Goal: Use online tool/utility: Utilize a website feature to perform a specific function

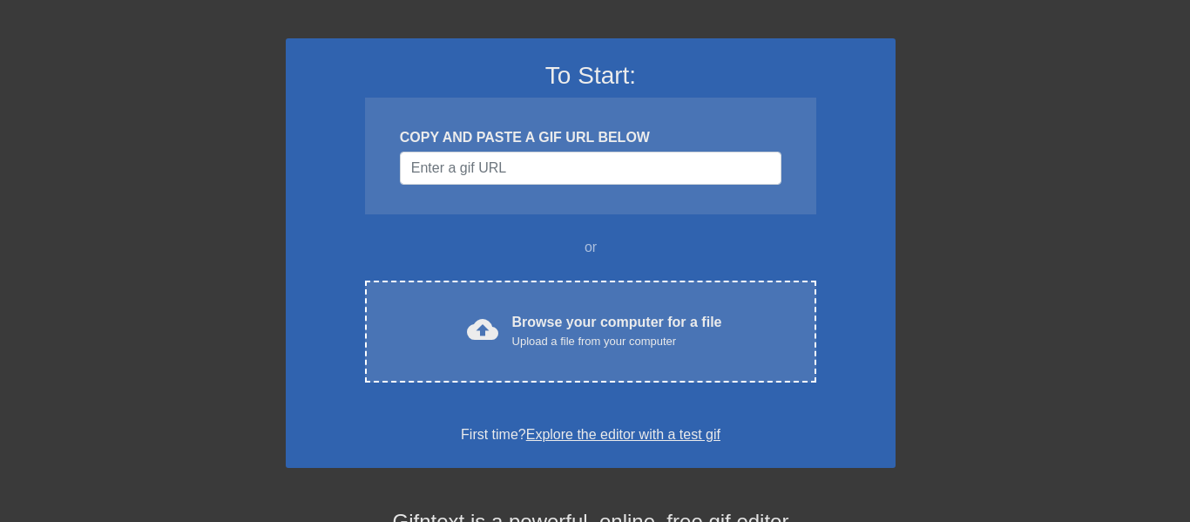
scroll to position [96, 3]
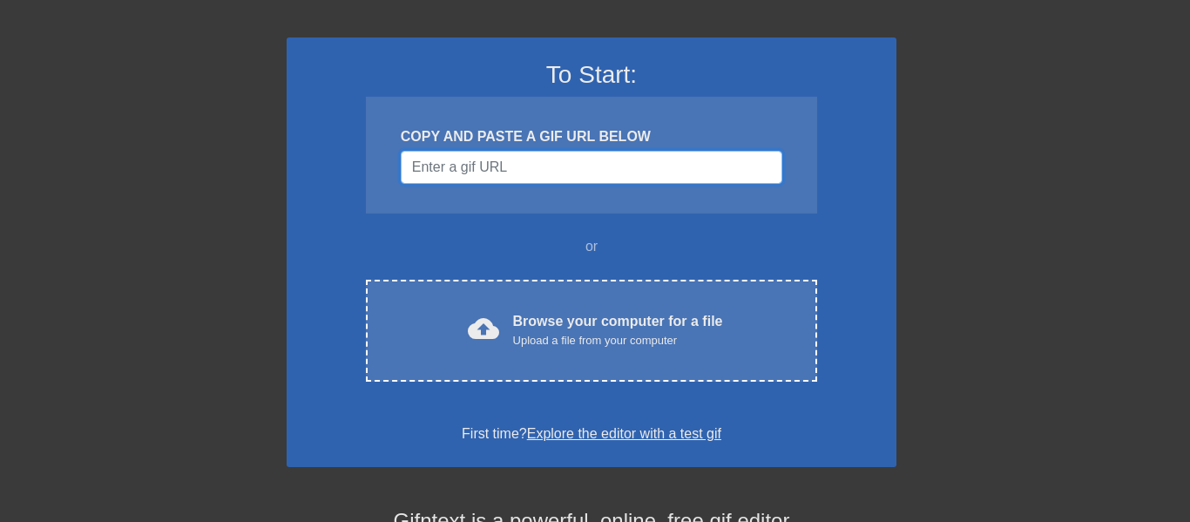
click at [503, 161] on input "Username" at bounding box center [592, 167] width 382 height 33
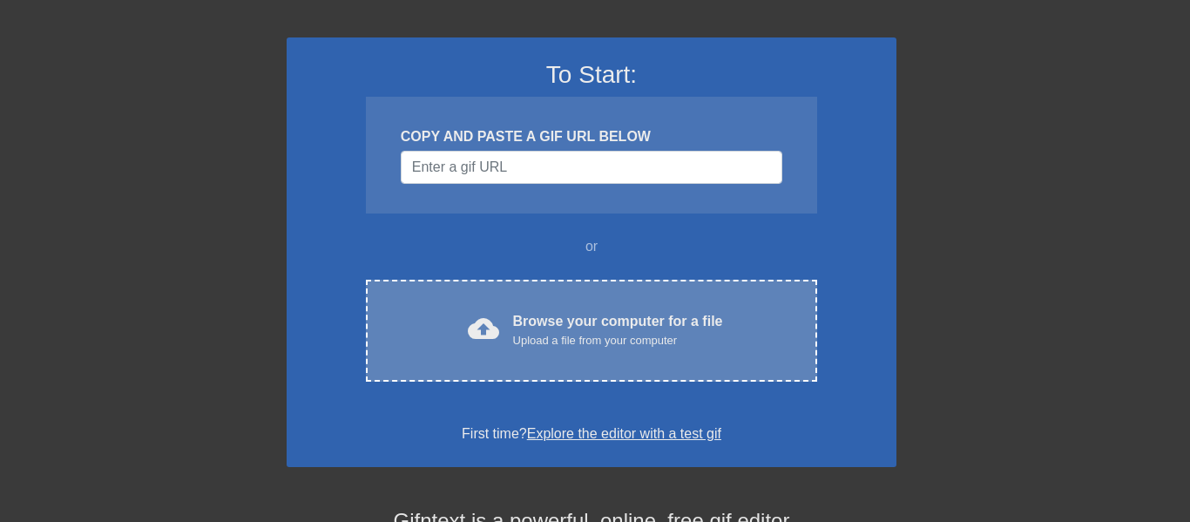
click at [553, 353] on div "cloud_upload Browse your computer for a file Upload a file from your computer C…" at bounding box center [591, 331] width 451 height 102
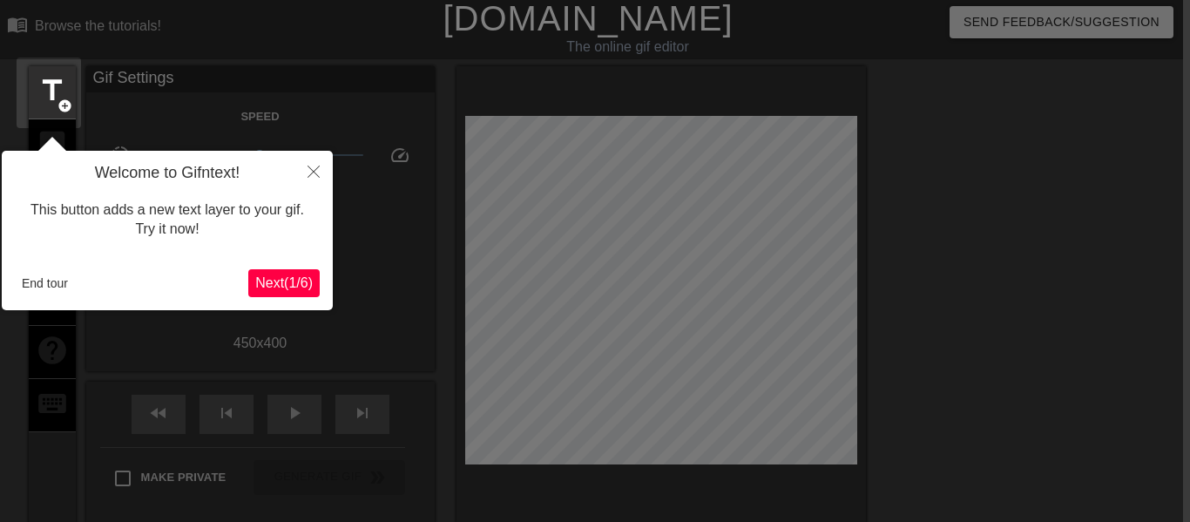
scroll to position [8, 3]
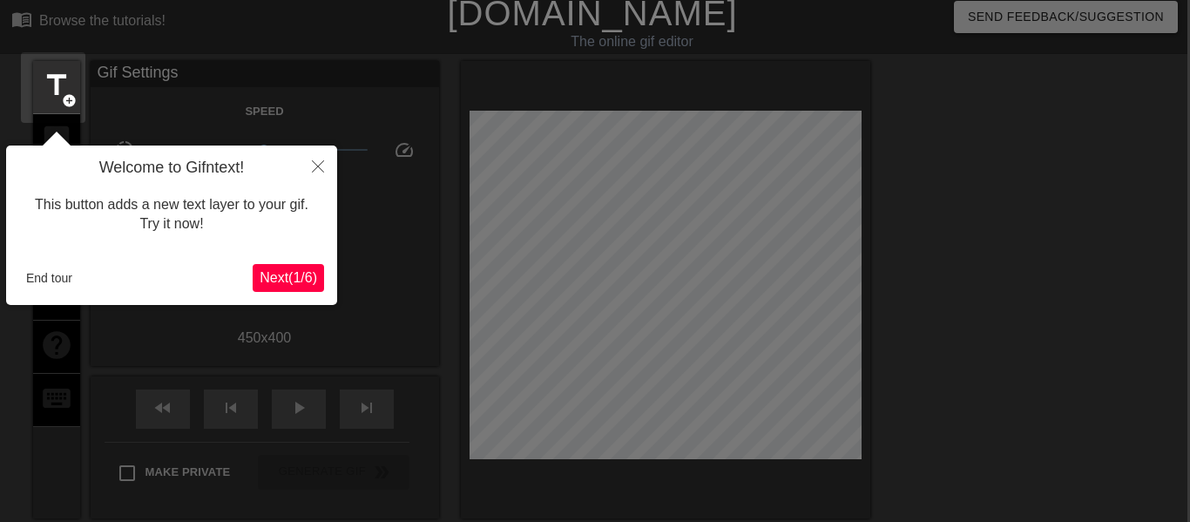
click at [316, 270] on span "Next ( 1 / 6 )" at bounding box center [288, 277] width 57 height 15
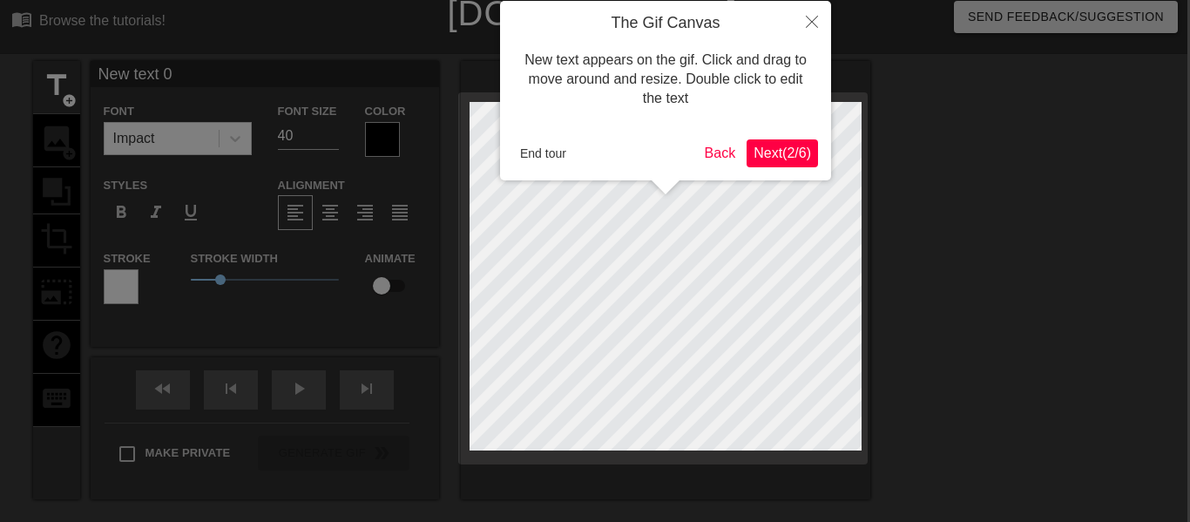
scroll to position [0, 3]
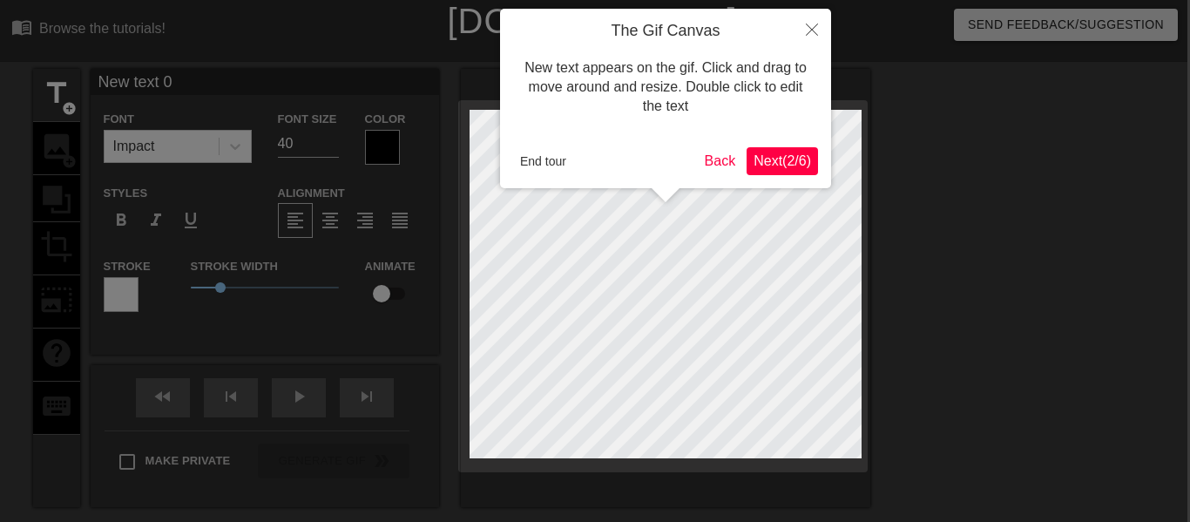
click at [767, 147] on button "Next ( 2 / 6 )" at bounding box center [782, 161] width 71 height 28
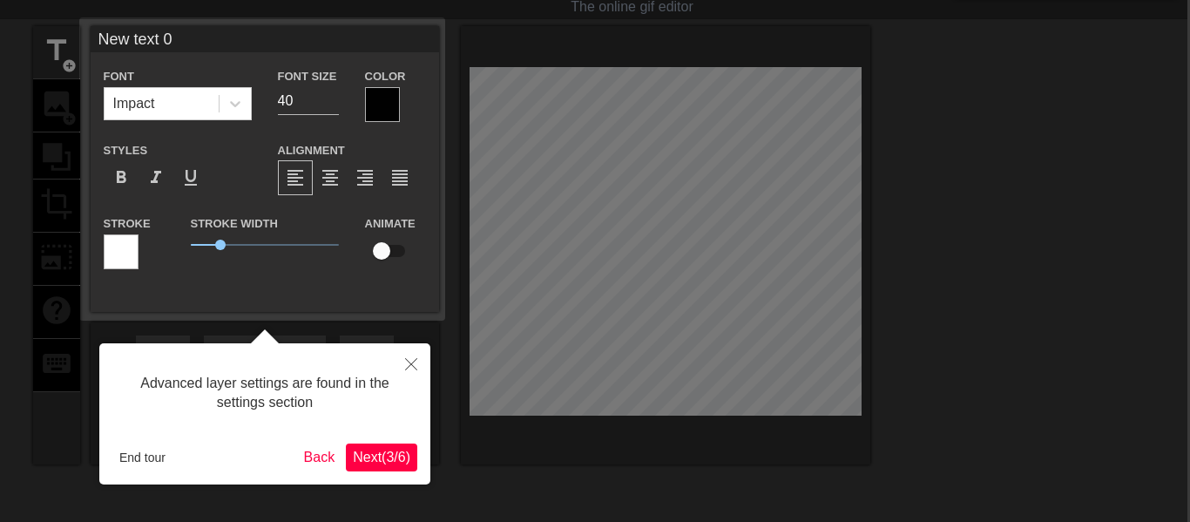
click at [362, 449] on span "Next ( 3 / 6 )" at bounding box center [381, 456] width 57 height 15
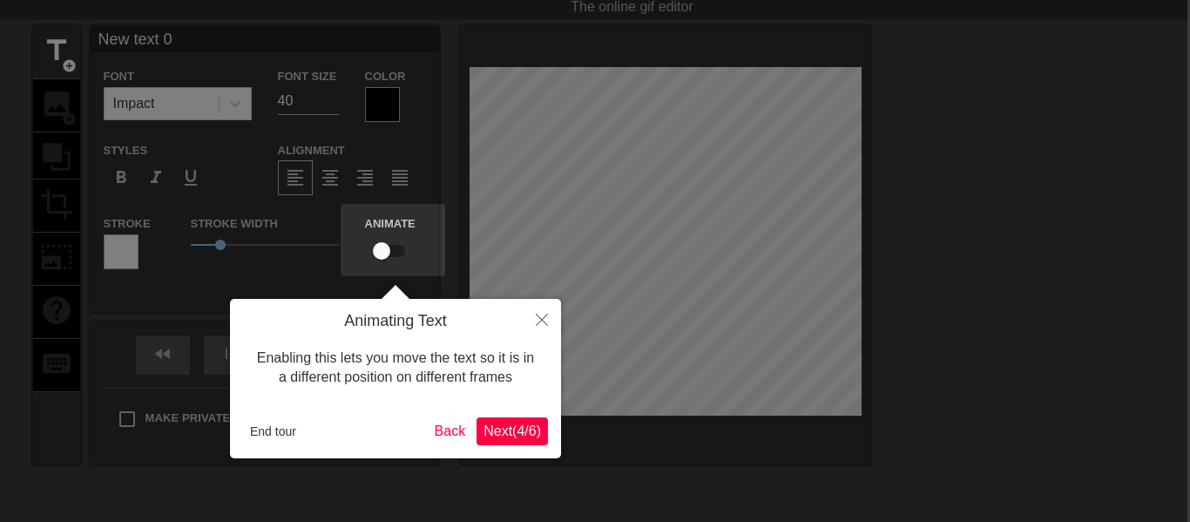
scroll to position [0, 3]
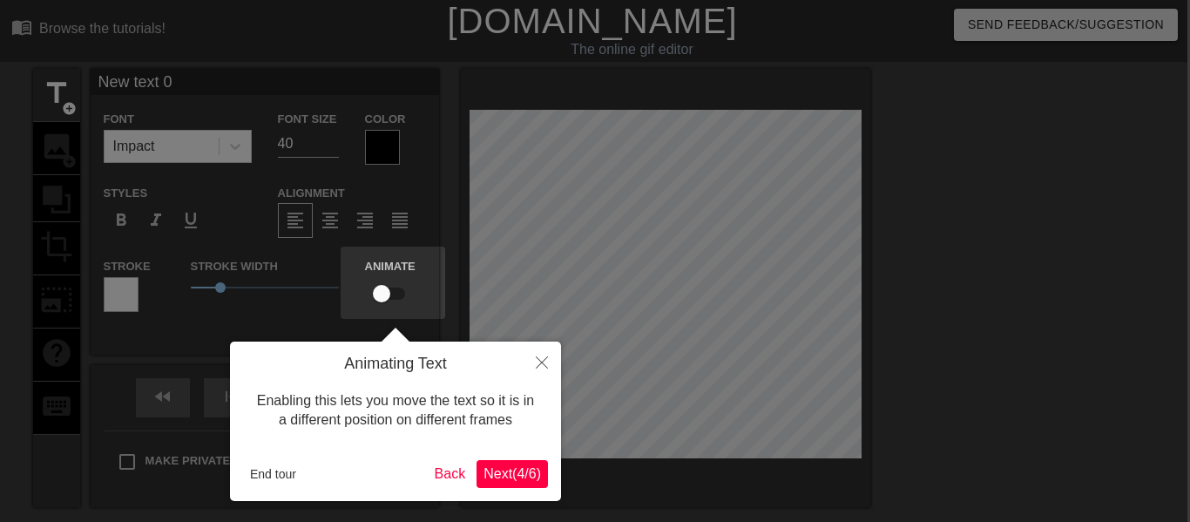
click at [512, 484] on button "Next ( 4 / 6 )" at bounding box center [511, 474] width 71 height 28
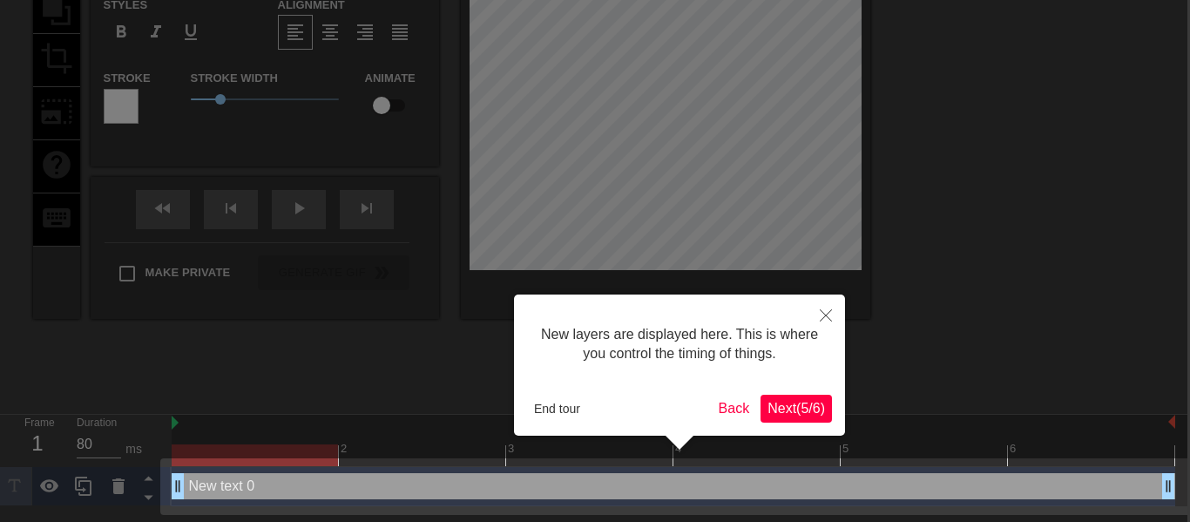
click at [798, 402] on span "Next ( 5 / 6 )" at bounding box center [795, 408] width 57 height 15
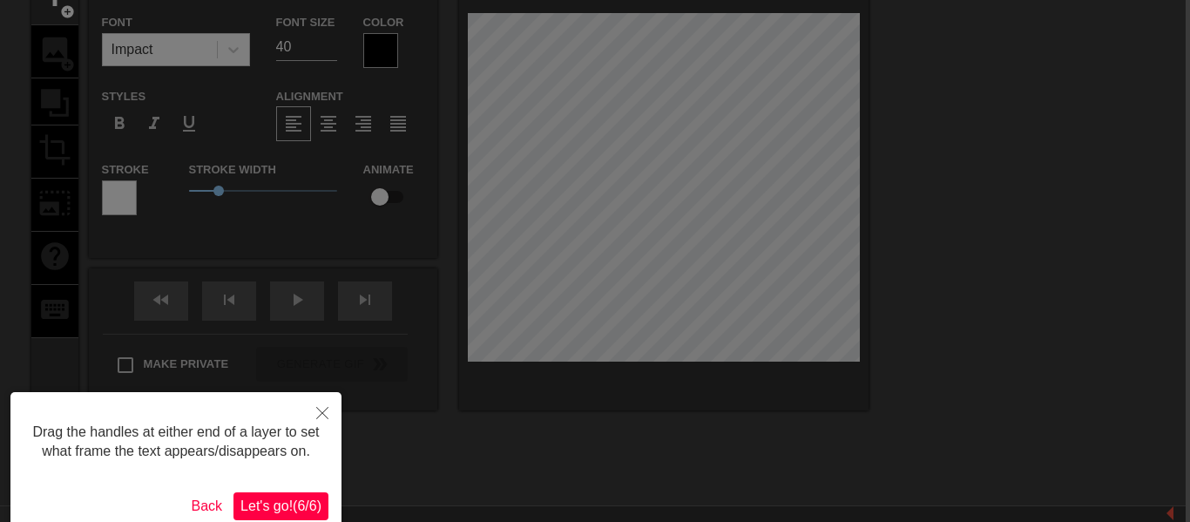
scroll to position [96, 13]
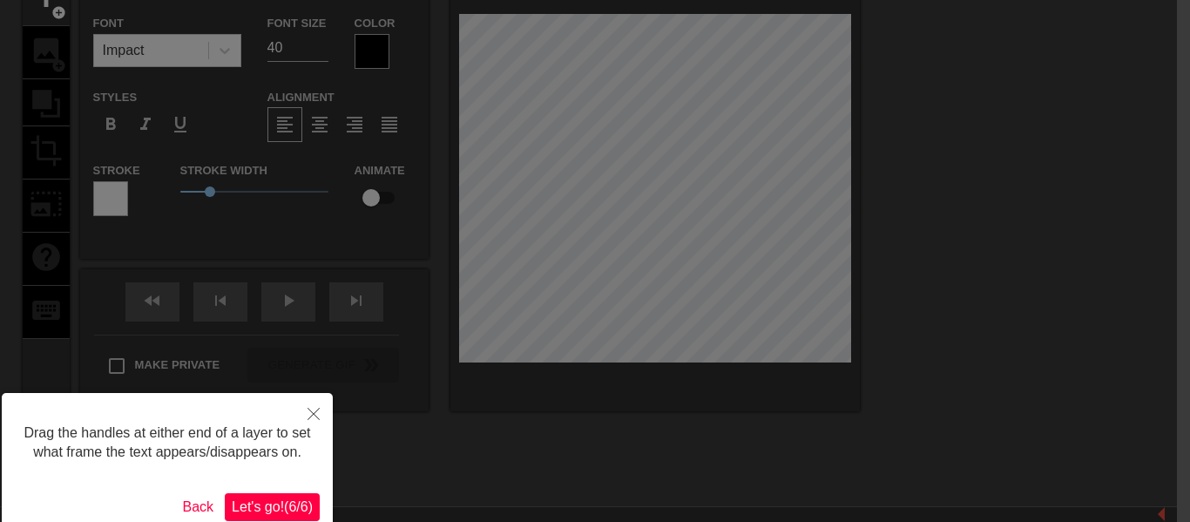
click at [277, 503] on span "Let's go! ( 6 / 6 )" at bounding box center [272, 506] width 81 height 15
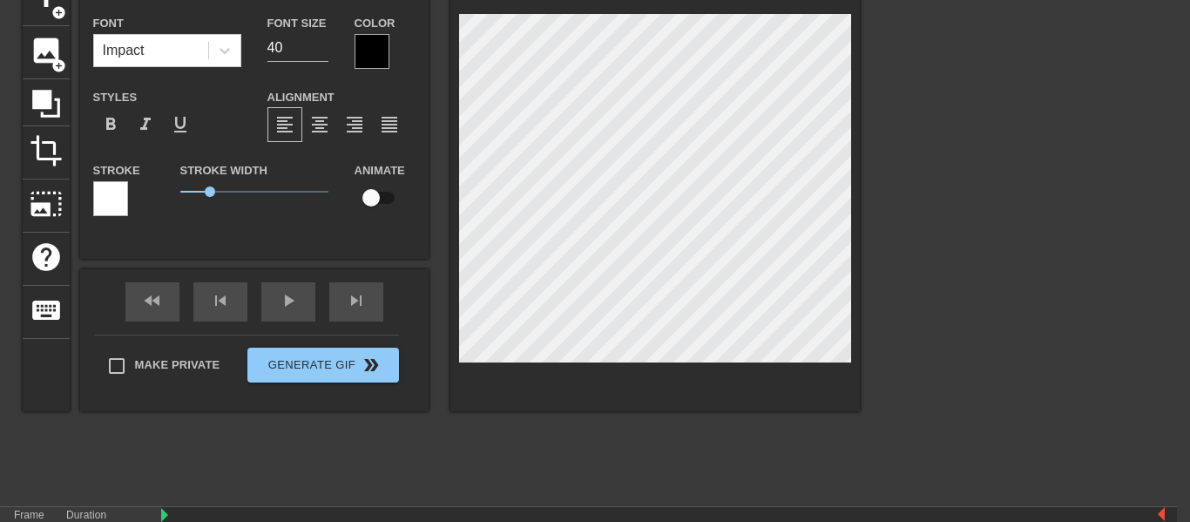
scroll to position [49, 13]
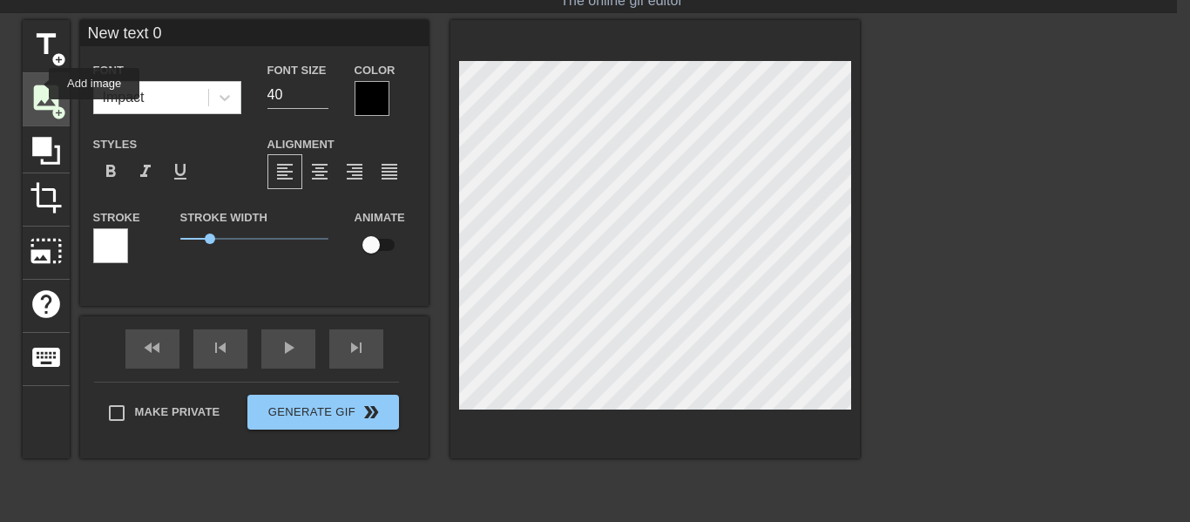
click at [37, 84] on span "image" at bounding box center [46, 97] width 33 height 33
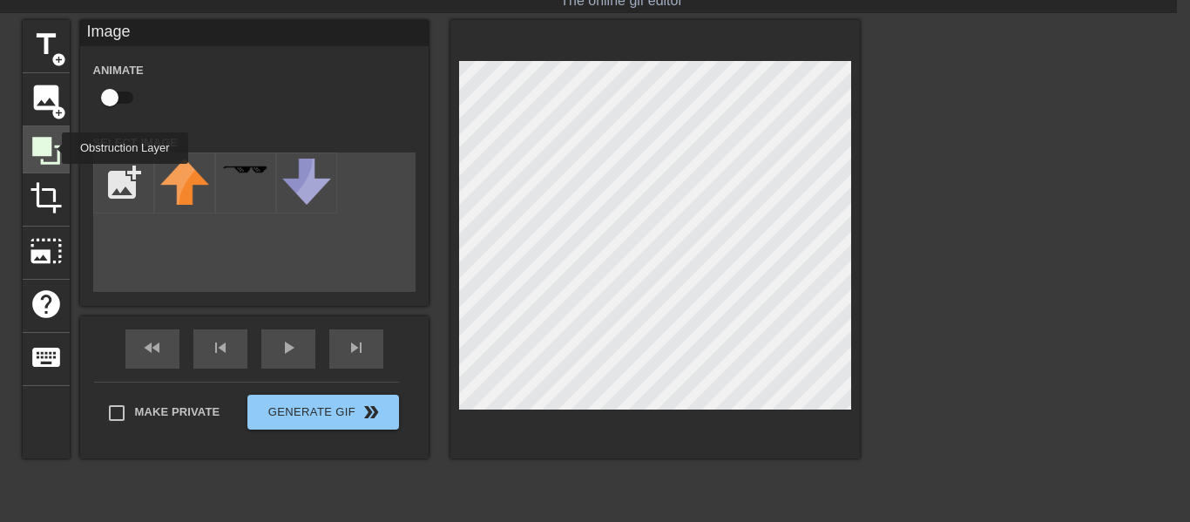
click at [51, 148] on icon at bounding box center [46, 151] width 28 height 28
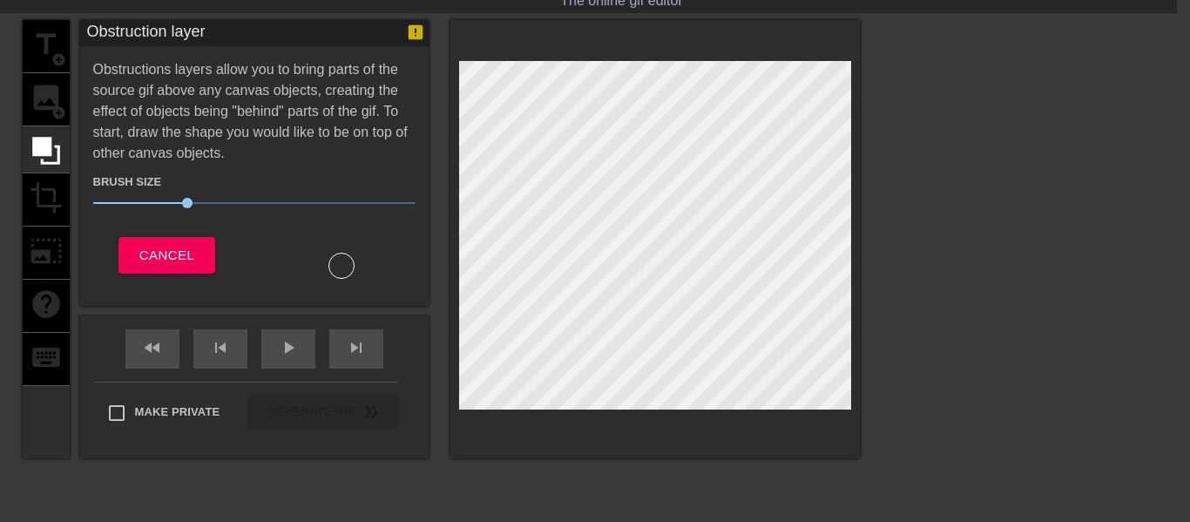
click at [54, 104] on div "title add_circle image add_circle crop photo_size_select_large help keyboard" at bounding box center [46, 239] width 47 height 438
click at [152, 244] on span "Cancel" at bounding box center [166, 255] width 55 height 23
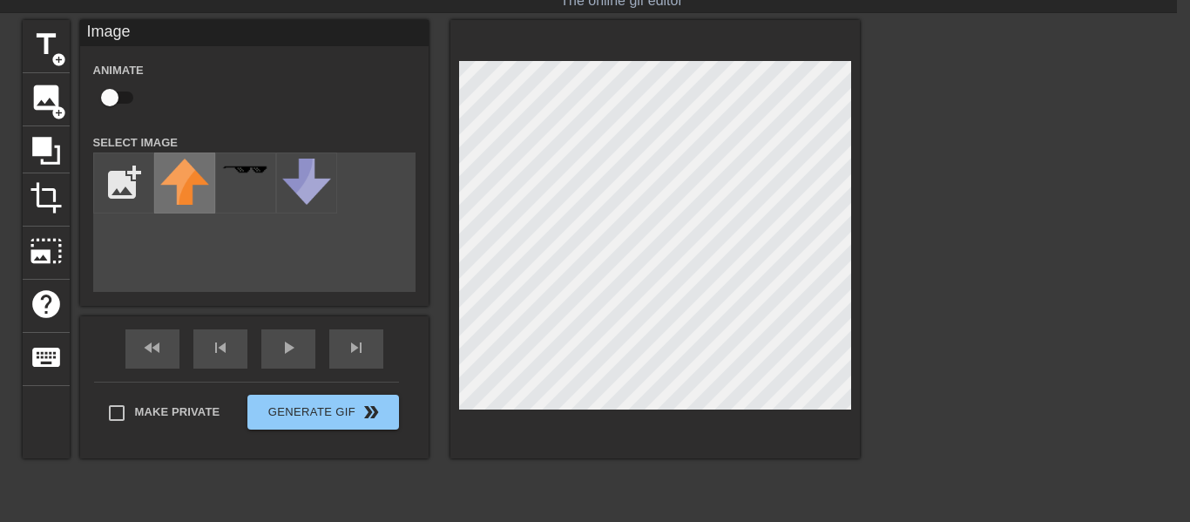
click at [185, 183] on img at bounding box center [184, 182] width 49 height 46
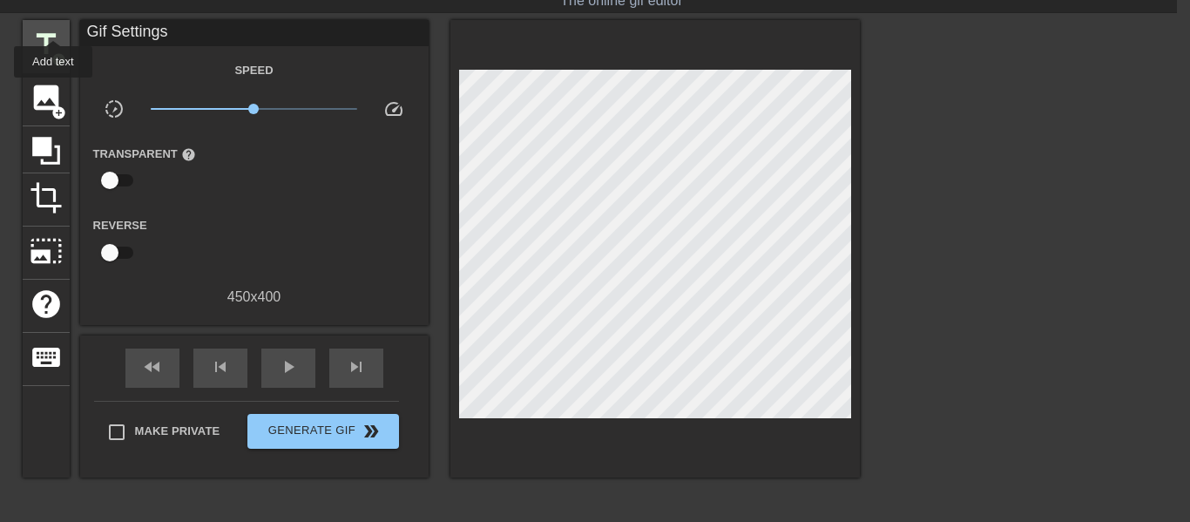
click at [52, 24] on div "title add_circle" at bounding box center [46, 46] width 47 height 53
click at [30, 51] on span "title" at bounding box center [46, 44] width 33 height 33
click at [57, 352] on span "keyboard" at bounding box center [46, 357] width 33 height 33
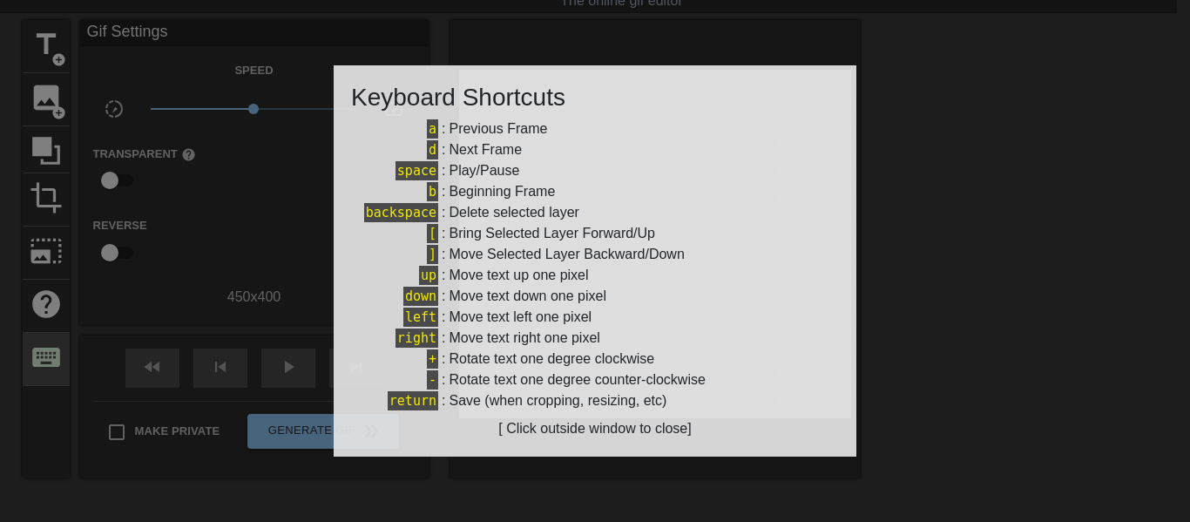
click at [57, 352] on div at bounding box center [595, 261] width 1190 height 522
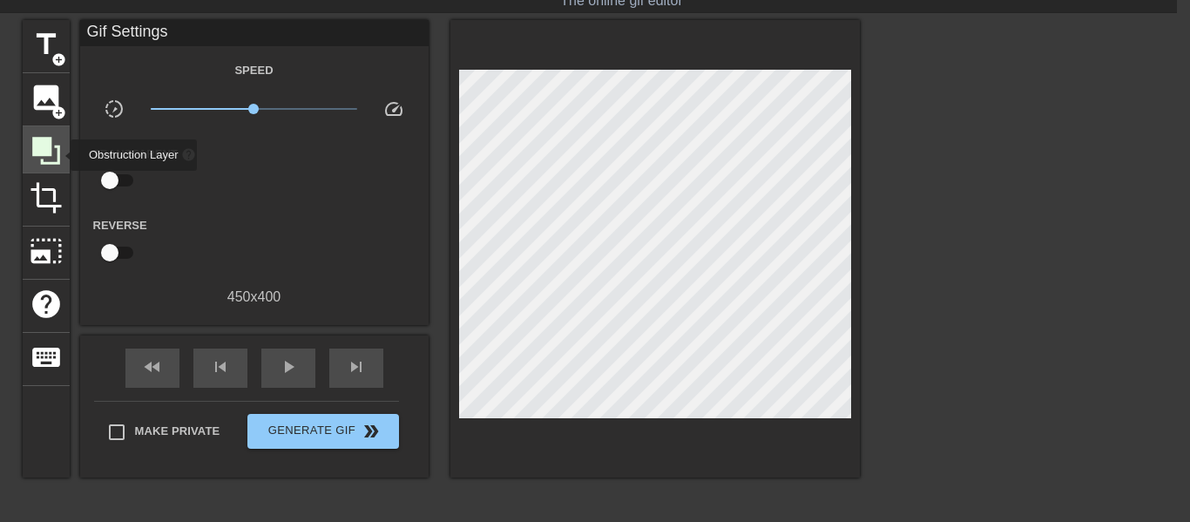
click at [59, 155] on icon at bounding box center [46, 150] width 33 height 33
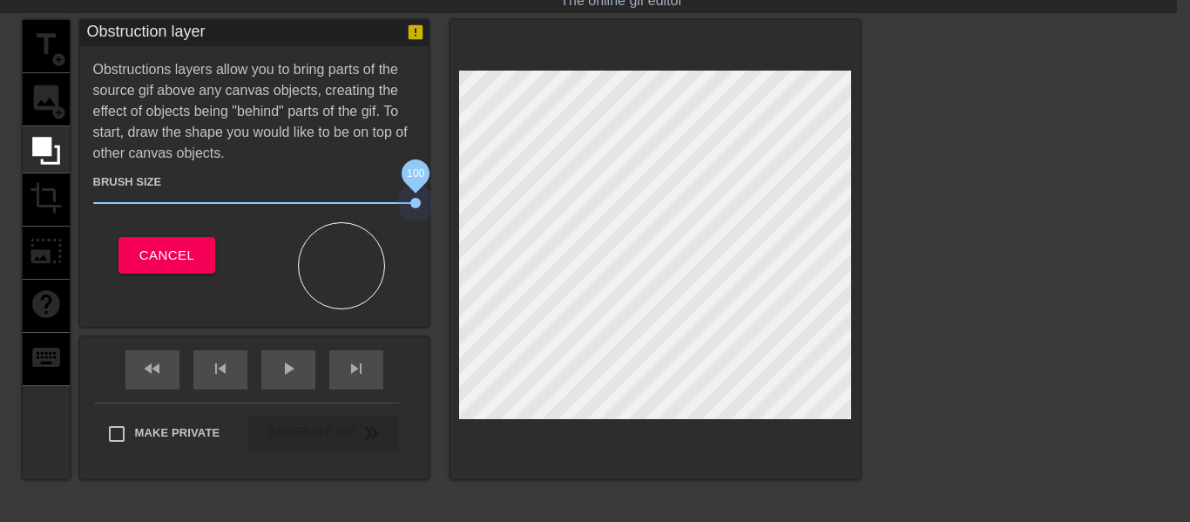
drag, startPoint x: 182, startPoint y: 203, endPoint x: 416, endPoint y: 280, distance: 246.0
click at [416, 280] on div "Brush Size 100 Cancel" at bounding box center [254, 236] width 322 height 145
